Goal: Register for event/course

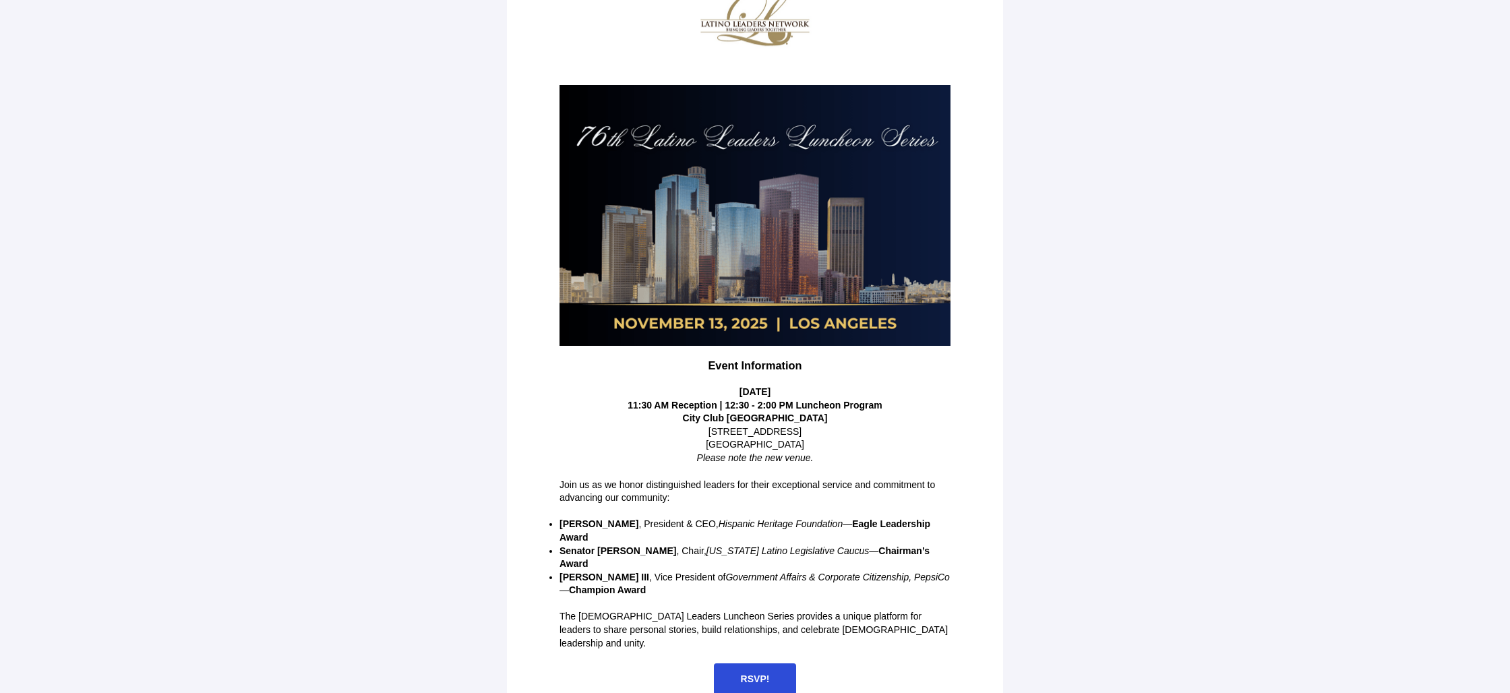
scroll to position [89, 0]
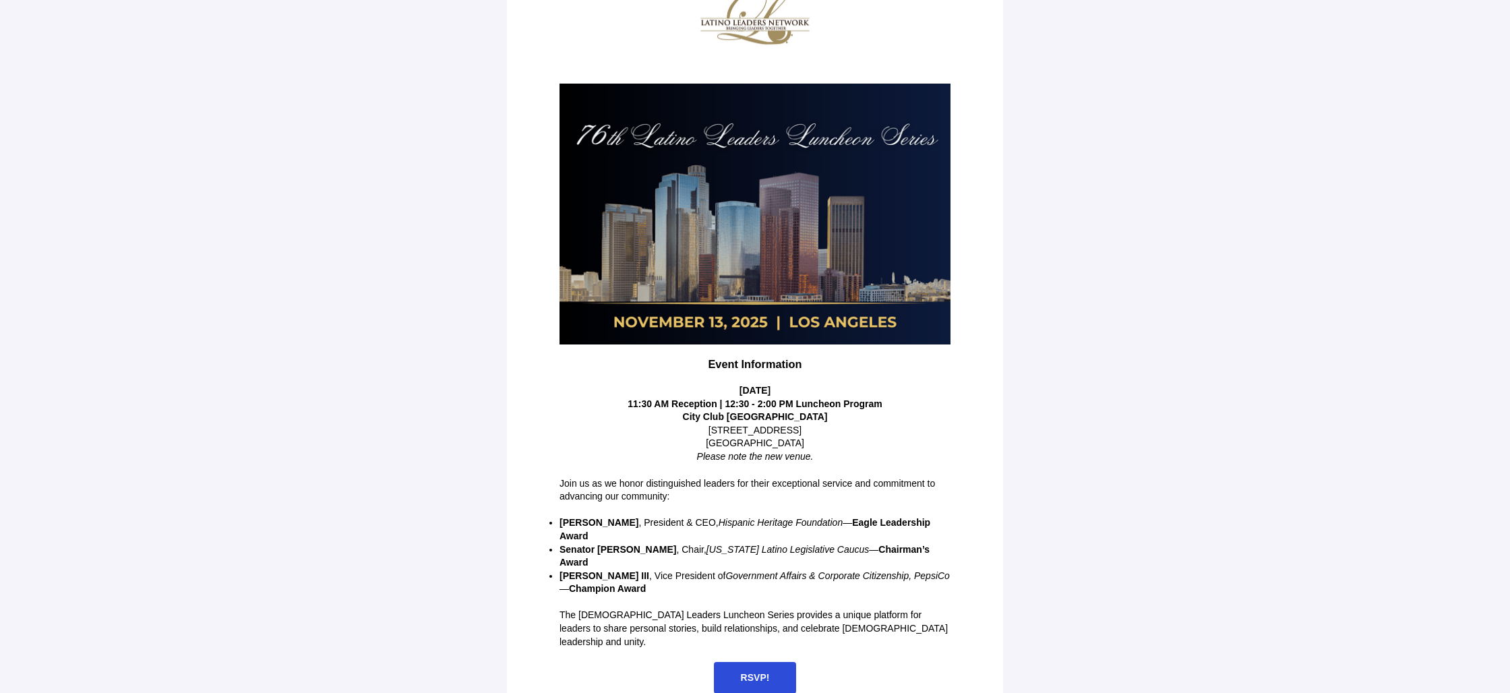
click at [756, 662] on span "RSVP!" at bounding box center [755, 678] width 83 height 32
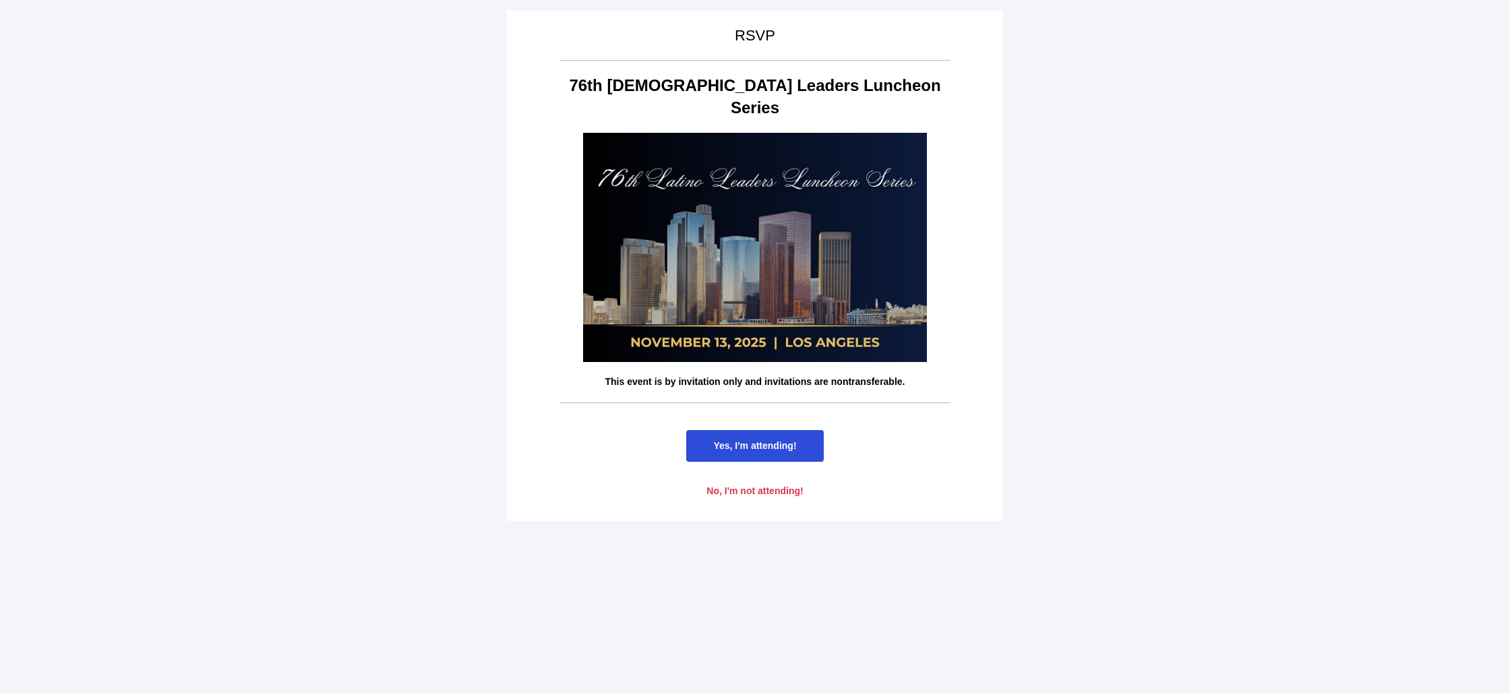
click at [750, 440] on span "Yes, I'm attending!" at bounding box center [754, 445] width 83 height 11
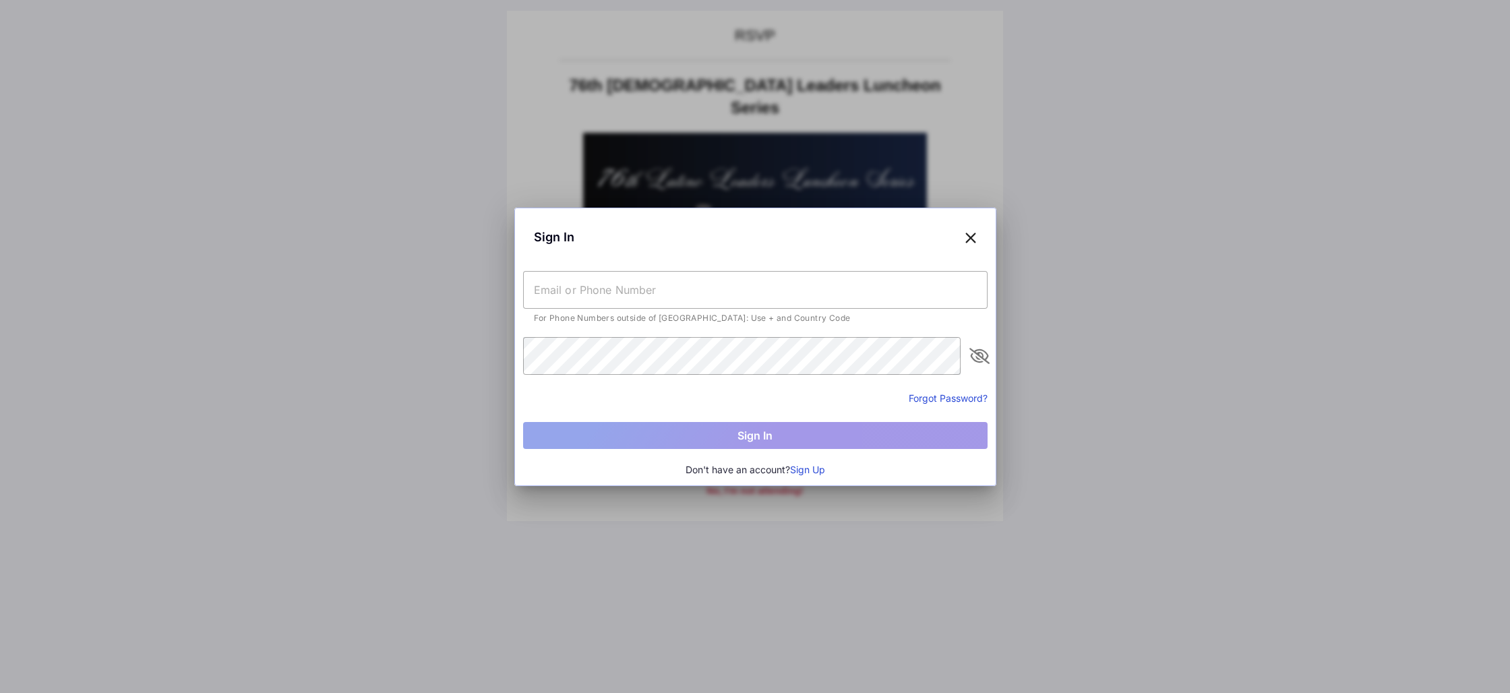
type input "[PHONE_NUMBER]"
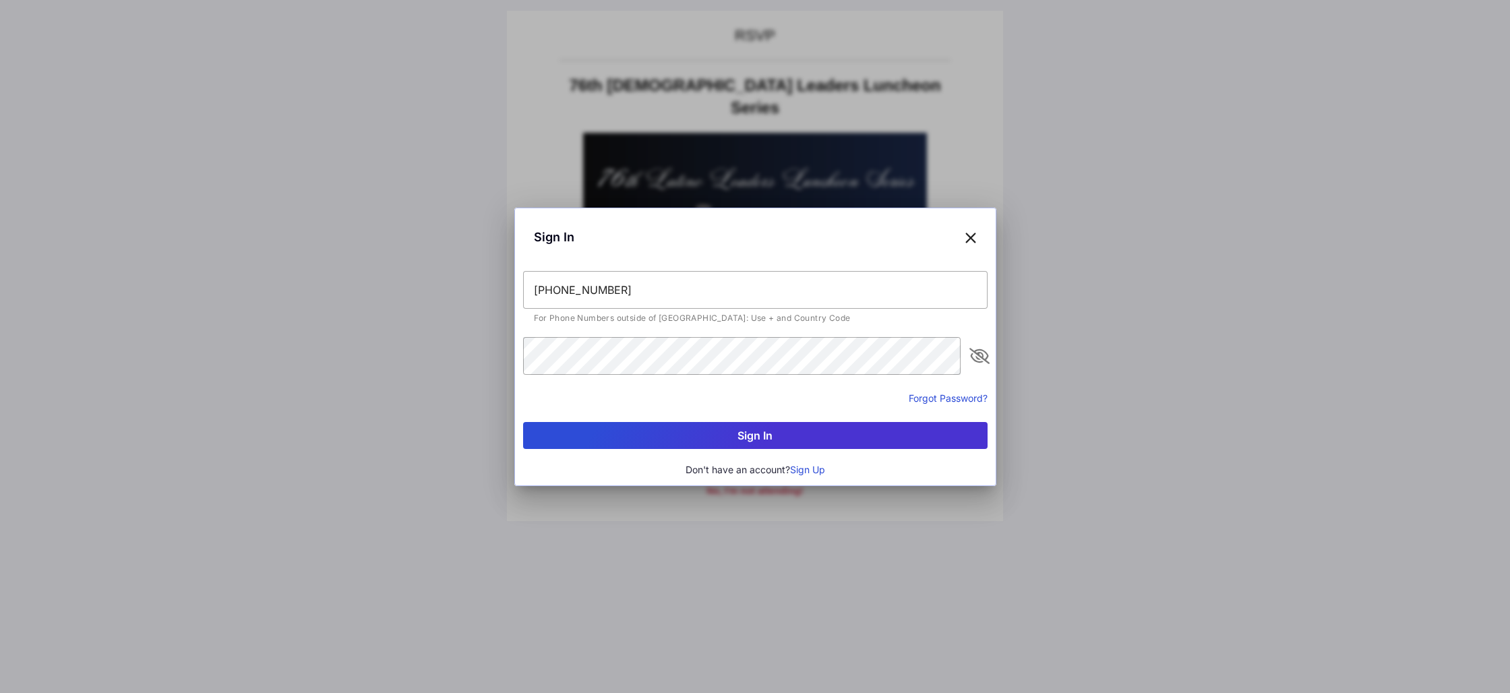
click at [741, 435] on button "Sign In" at bounding box center [755, 435] width 464 height 27
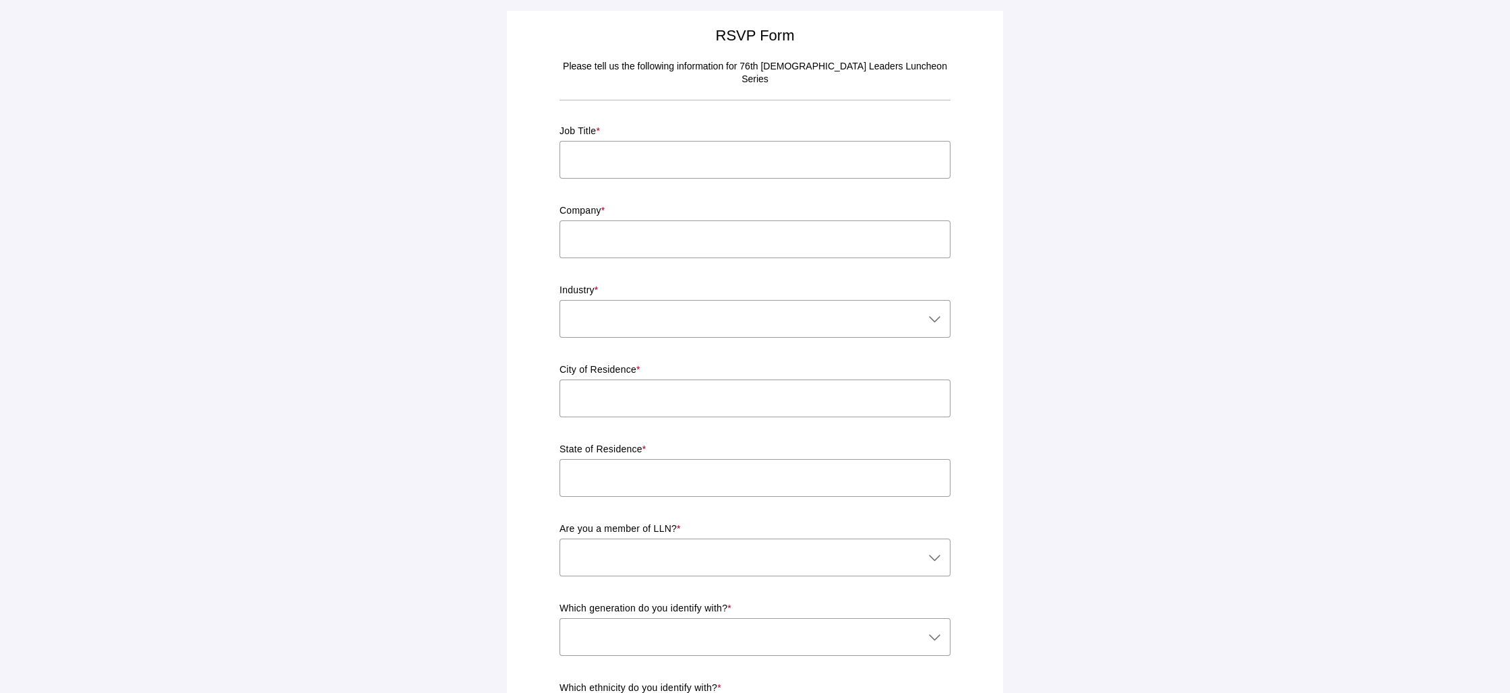
click at [588, 146] on input "text" at bounding box center [754, 160] width 391 height 38
type input "President & CEO"
click at [601, 231] on input "text" at bounding box center [754, 239] width 391 height 38
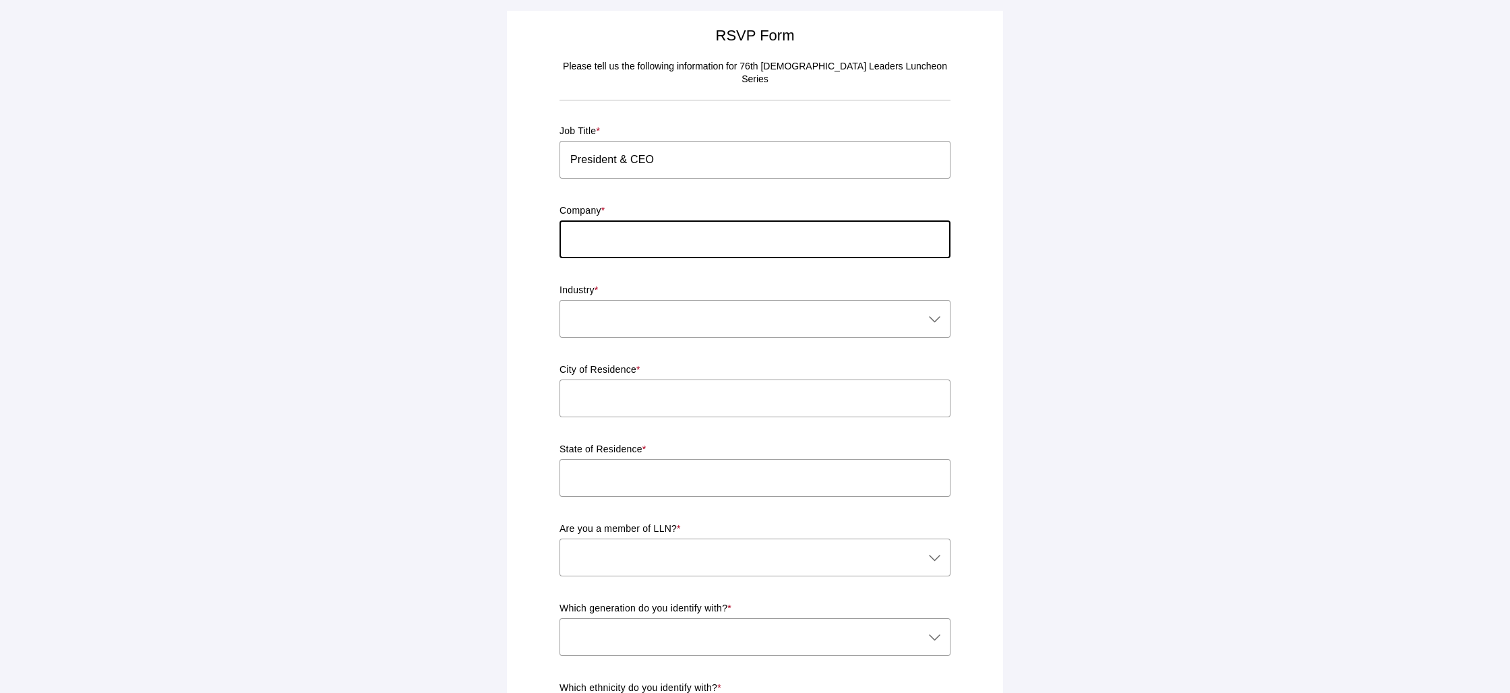
type input "[PERSON_NAME] Group, Inc"
type input "[GEOGRAPHIC_DATA]"
type input "CA"
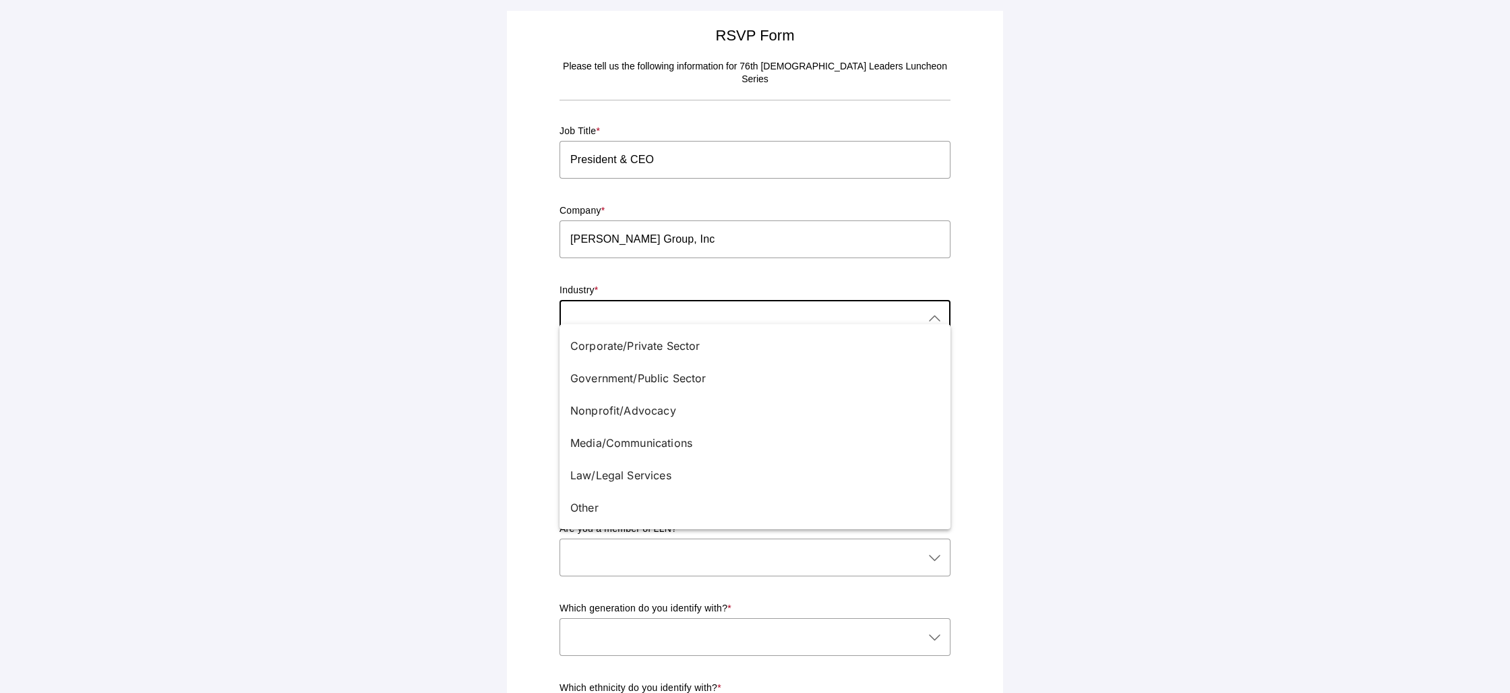
click at [936, 311] on icon at bounding box center [934, 319] width 16 height 16
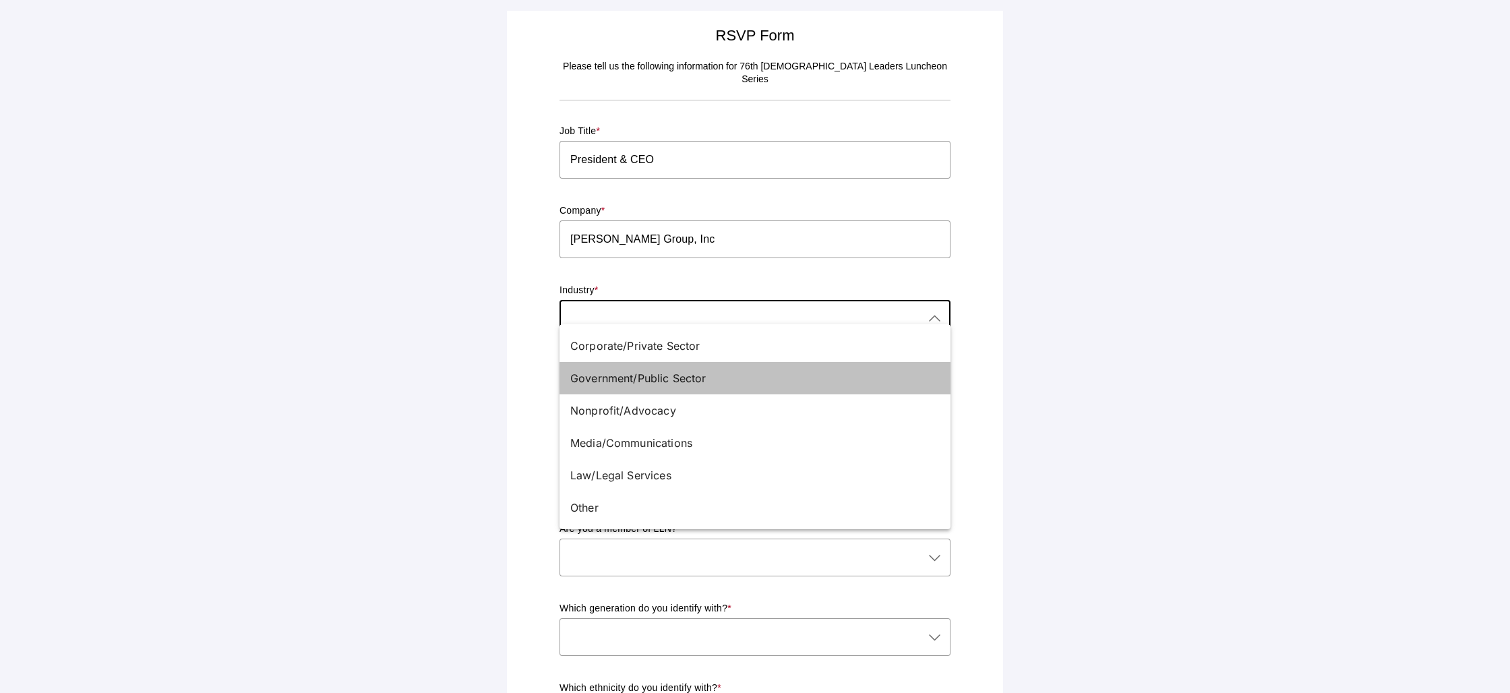
click at [672, 372] on div "Government/Public Sector" at bounding box center [749, 378] width 359 height 16
type input "Government/Public Sector"
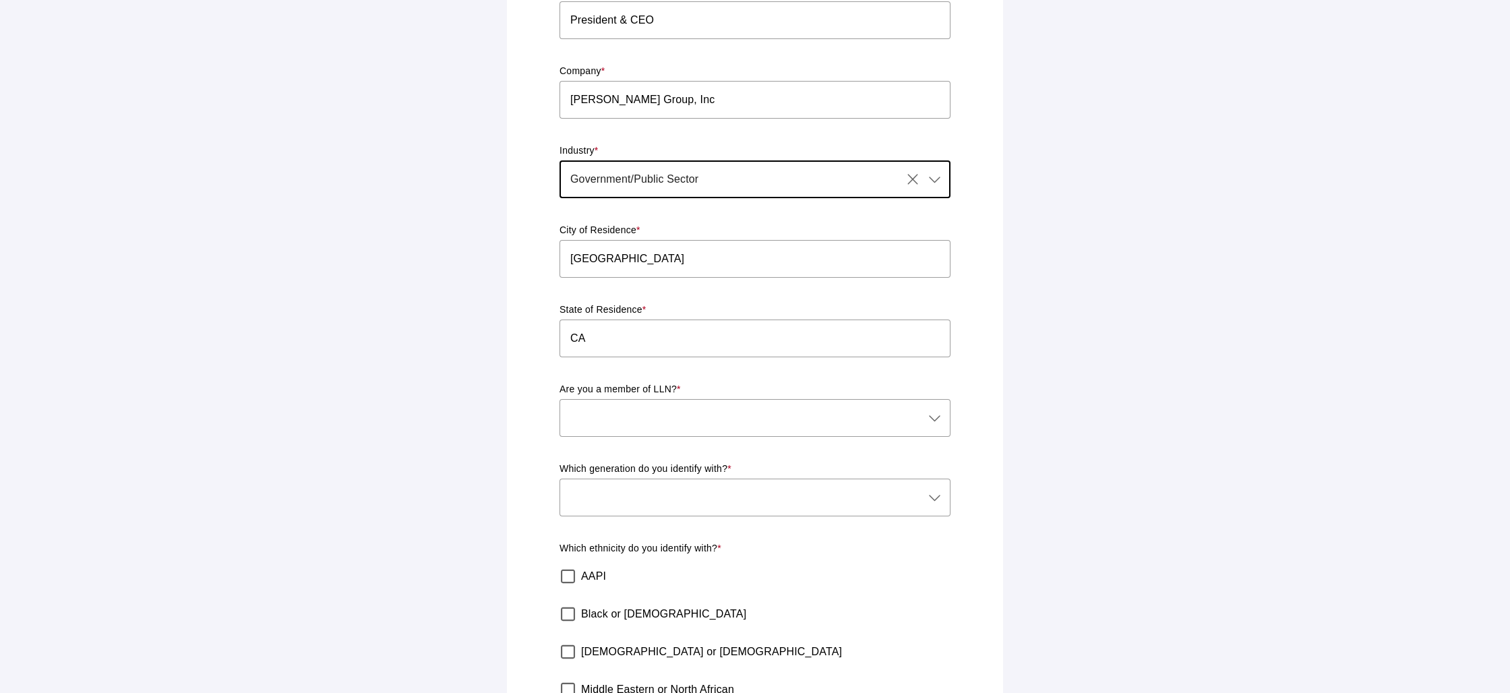
scroll to position [149, 0]
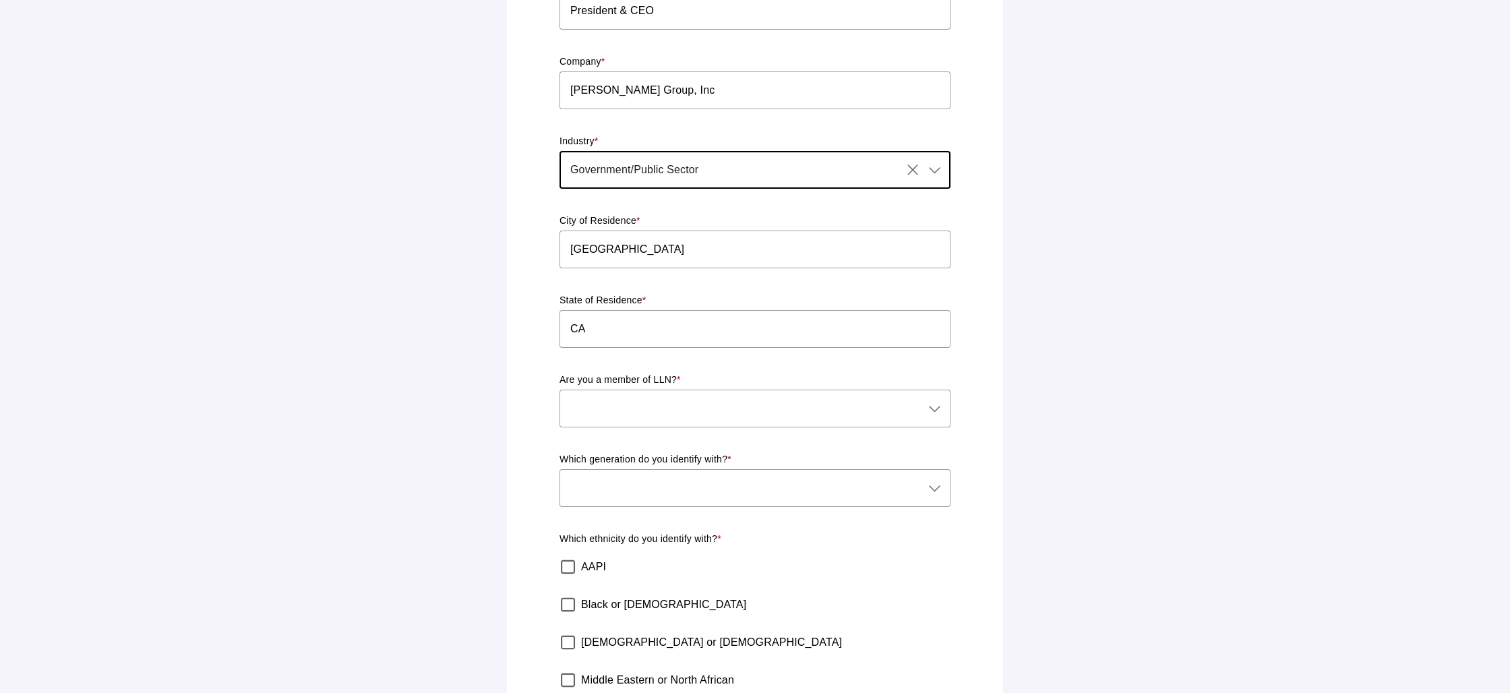
click at [942, 392] on div at bounding box center [932, 409] width 19 height 38
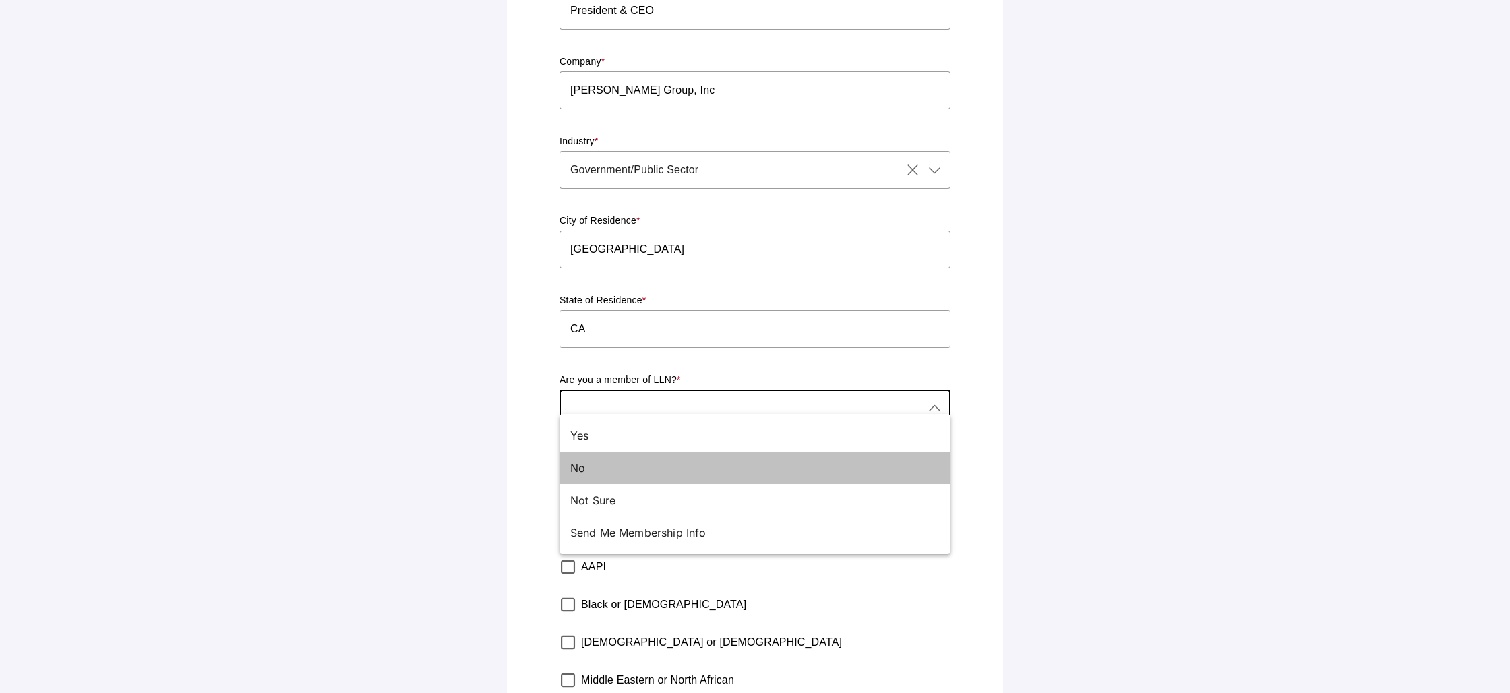
click at [790, 472] on div "No" at bounding box center [749, 468] width 359 height 16
type input "No"
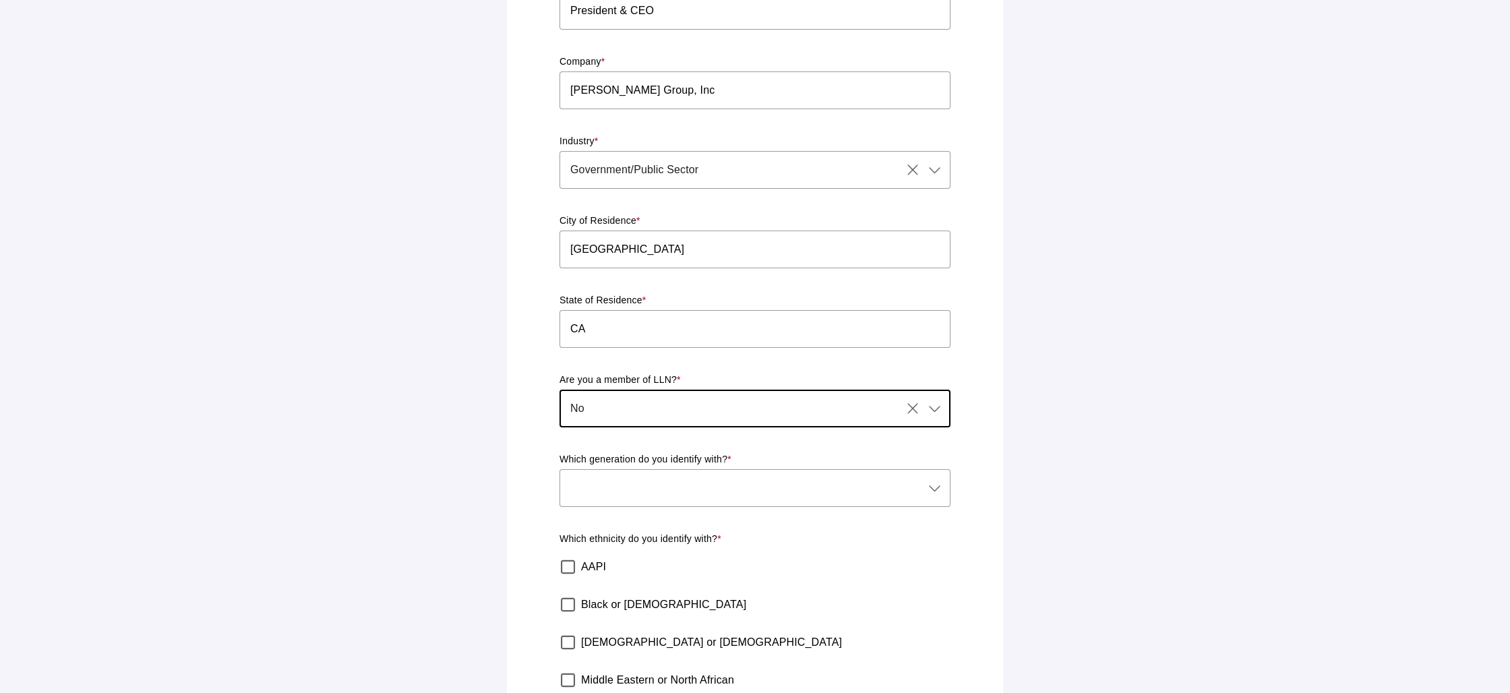
click at [934, 480] on icon at bounding box center [934, 488] width 16 height 16
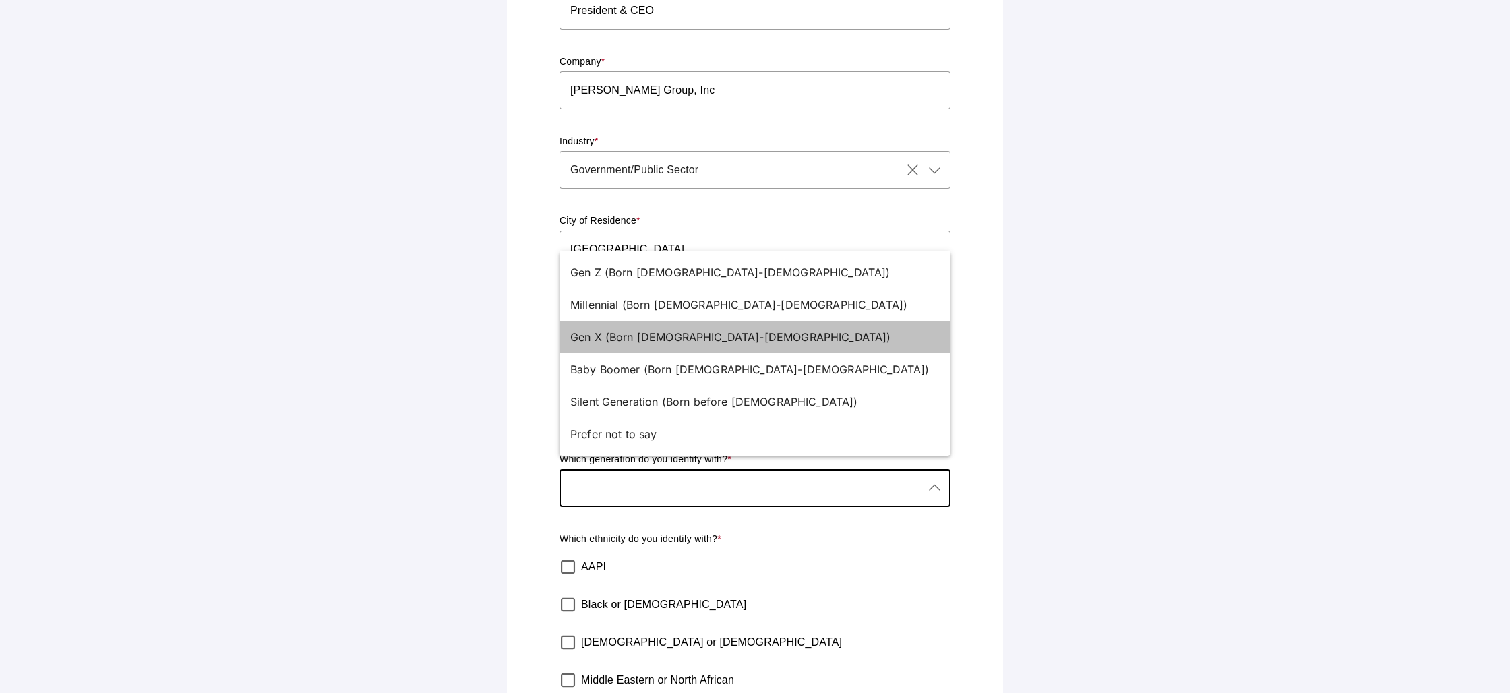
click at [671, 334] on div "Gen X (Born [DEMOGRAPHIC_DATA]-[DEMOGRAPHIC_DATA])" at bounding box center [749, 337] width 359 height 16
type input "Gen X (Born [DEMOGRAPHIC_DATA]-[DEMOGRAPHIC_DATA])"
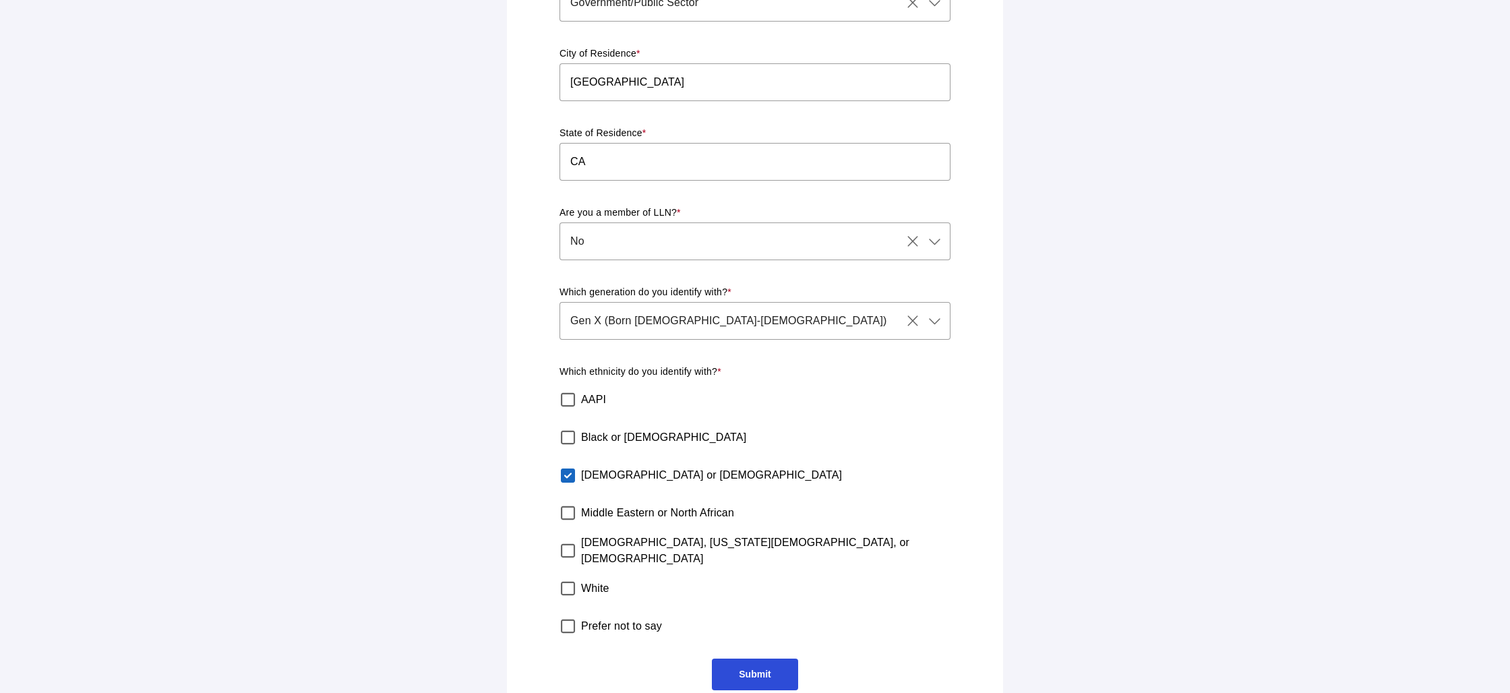
scroll to position [326, 0]
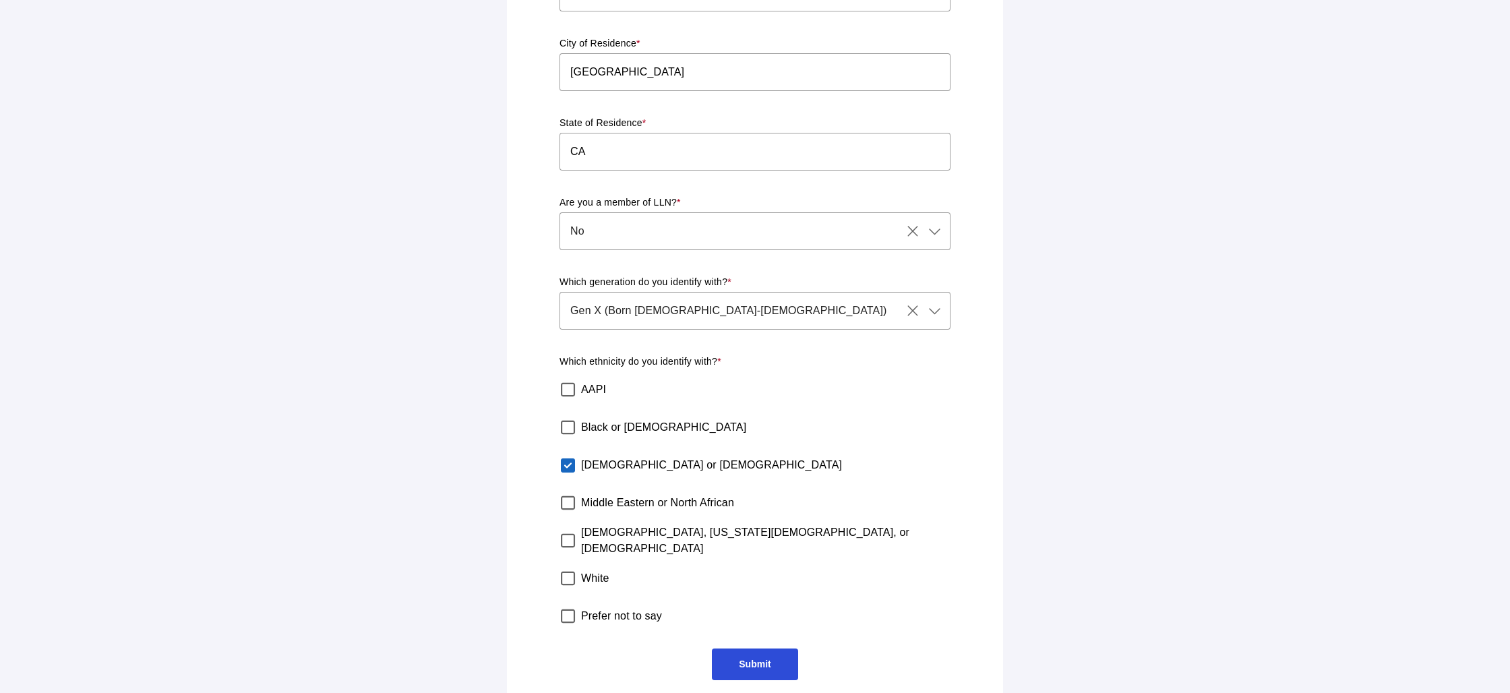
click at [752, 659] on span "Submit" at bounding box center [755, 664] width 32 height 11
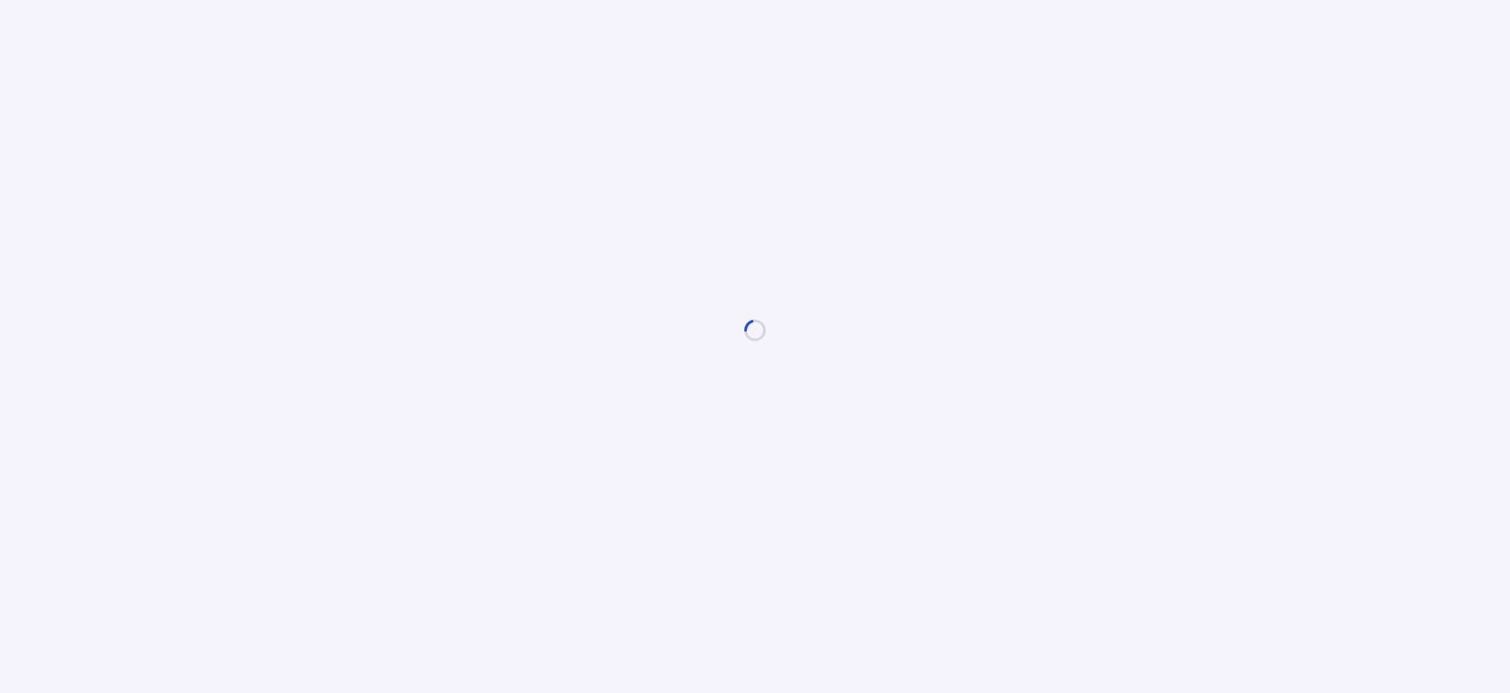
scroll to position [0, 0]
